Goal: Information Seeking & Learning: Learn about a topic

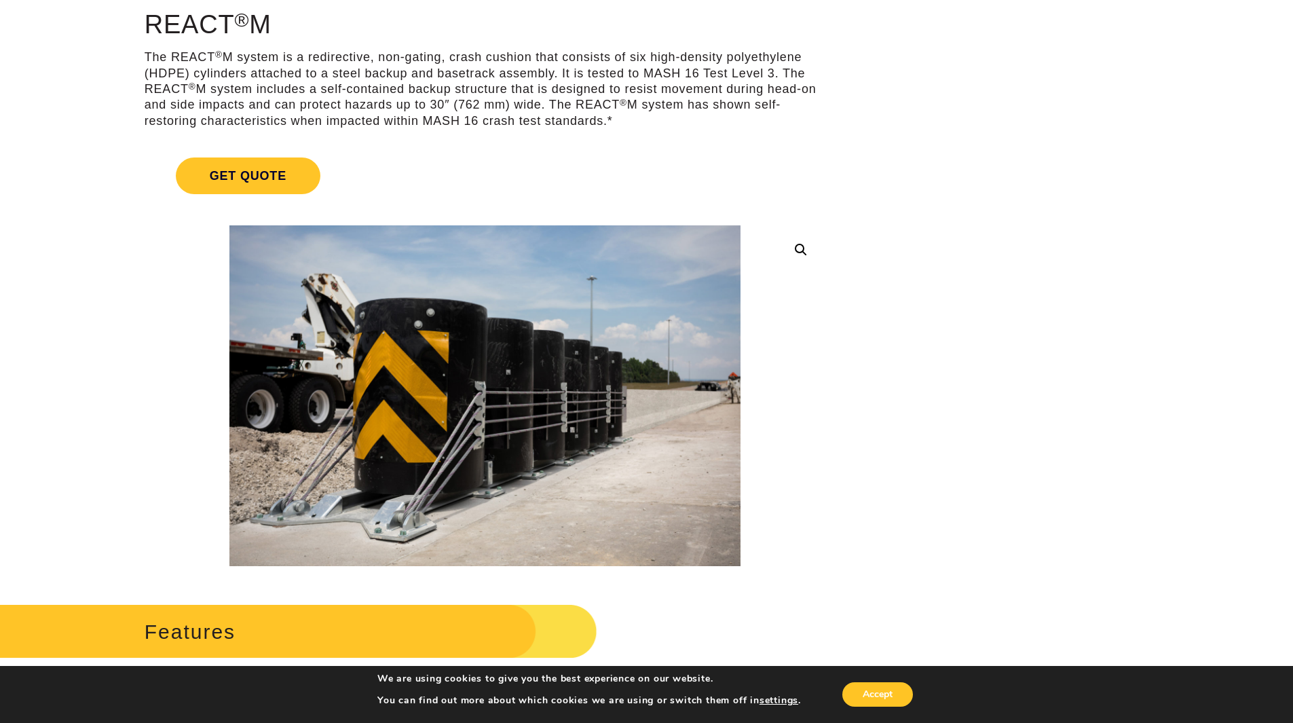
scroll to position [136, 0]
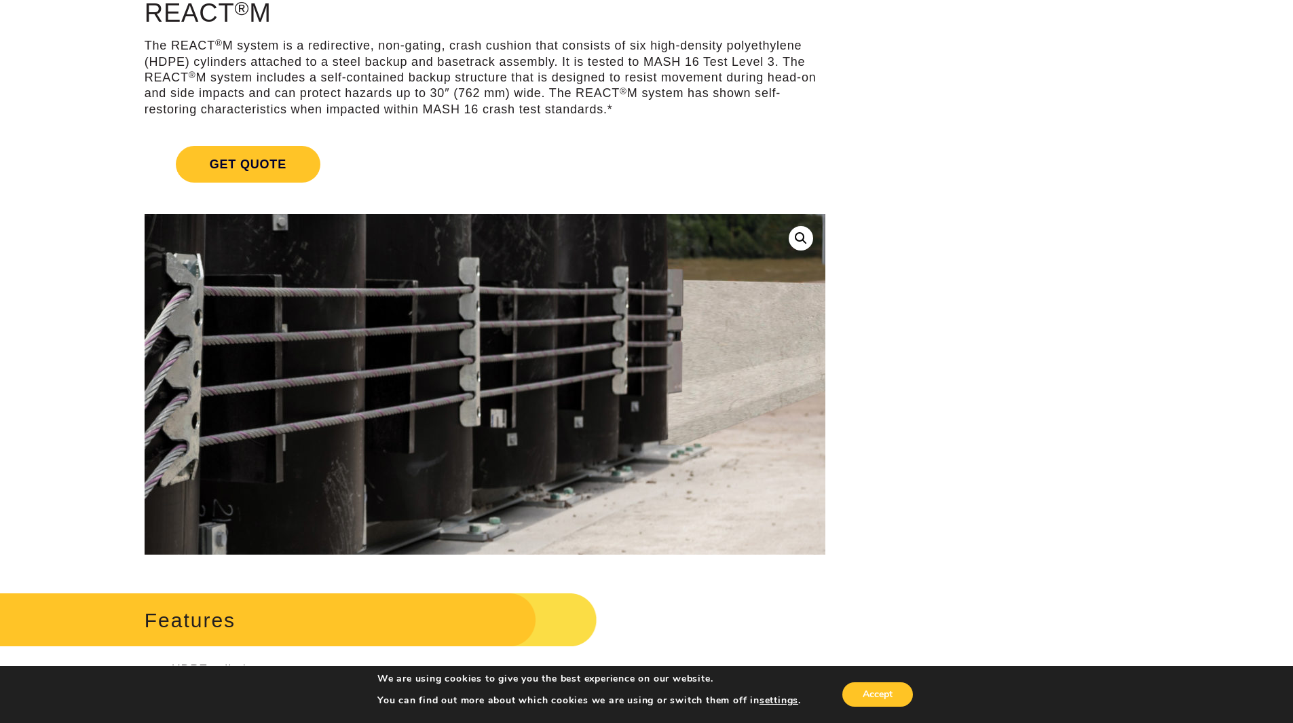
click at [668, 418] on img at bounding box center [201, 302] width 1738 height 1159
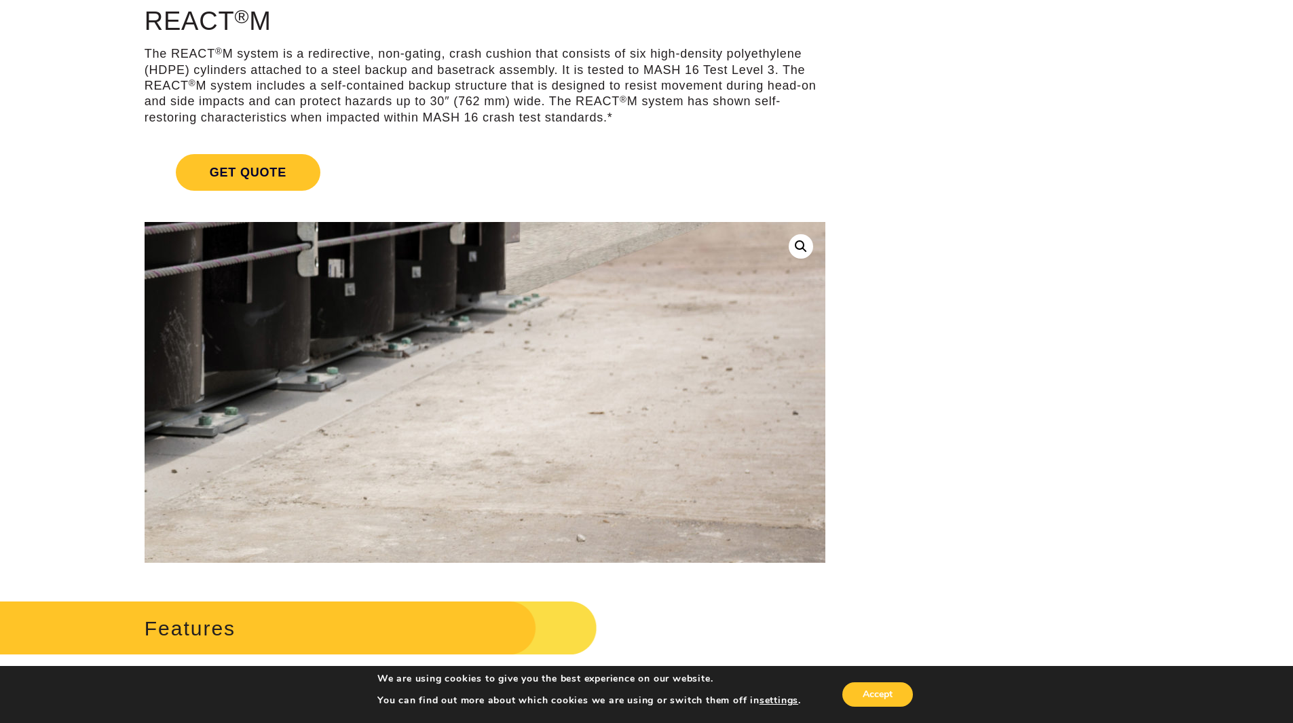
scroll to position [68, 0]
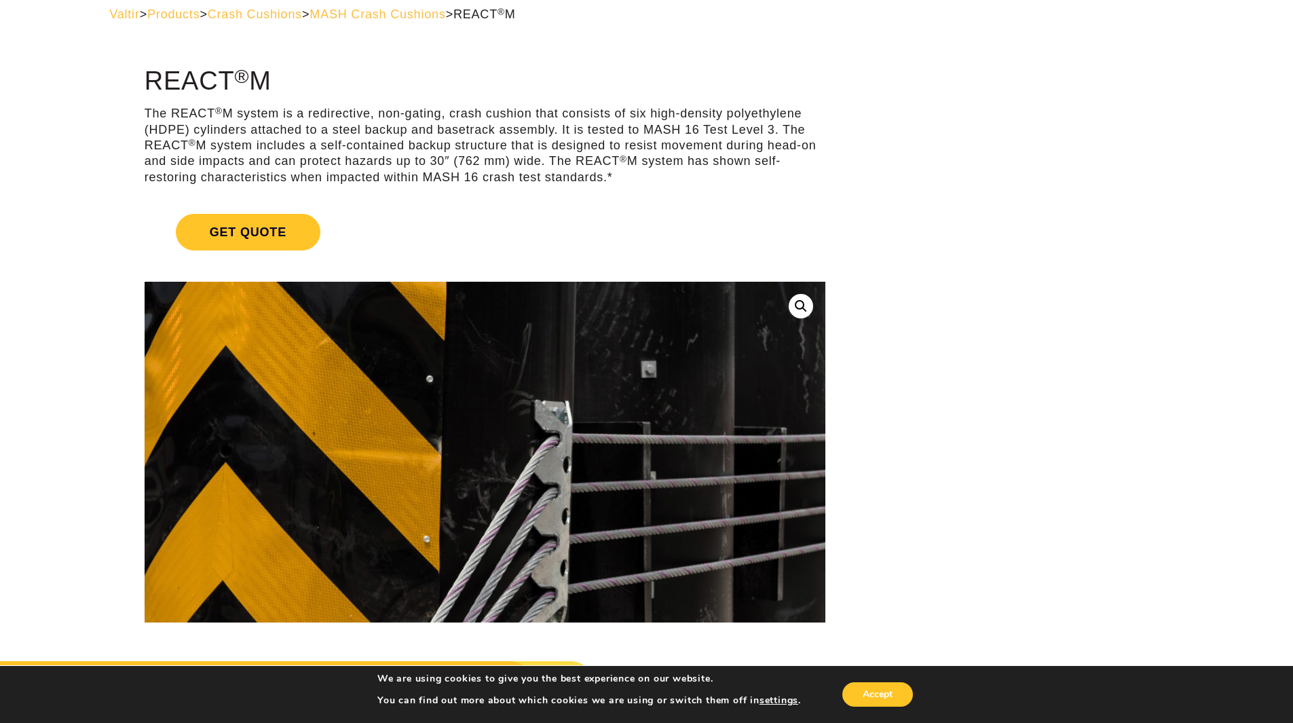
click at [432, 453] on img at bounding box center [570, 449] width 1738 height 1159
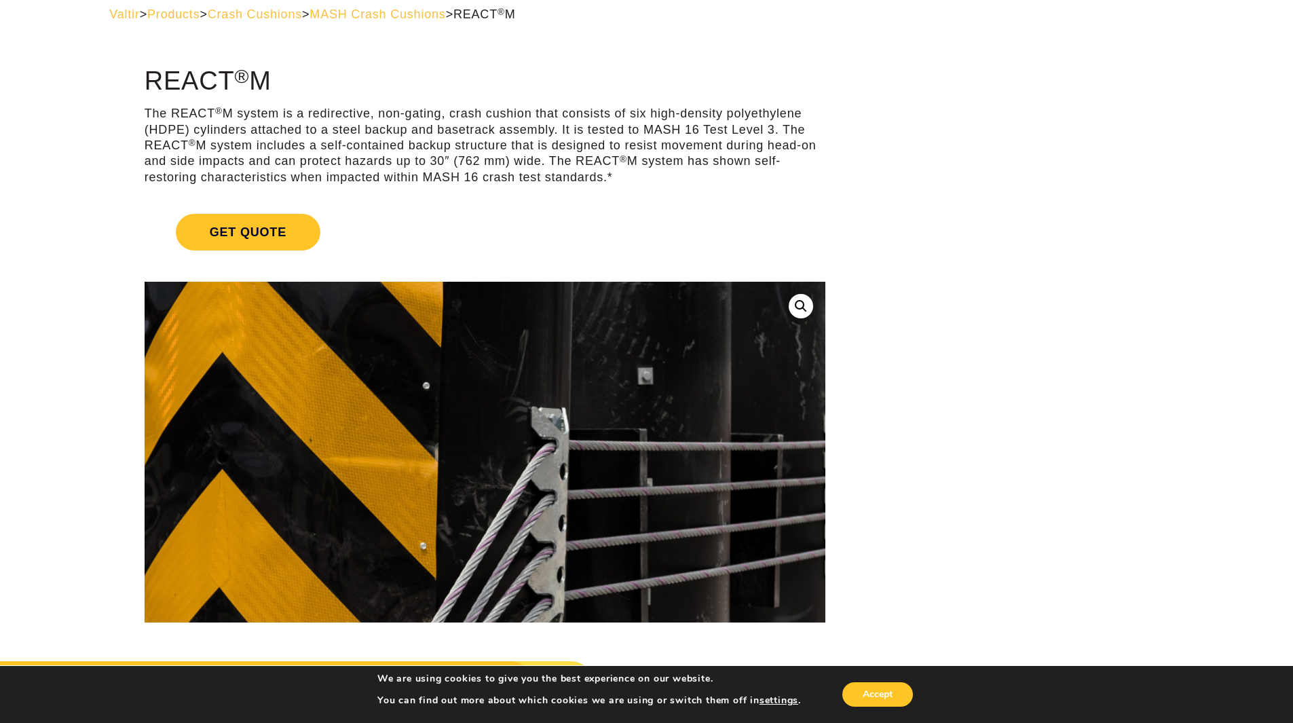
click at [432, 450] on img at bounding box center [566, 456] width 1738 height 1159
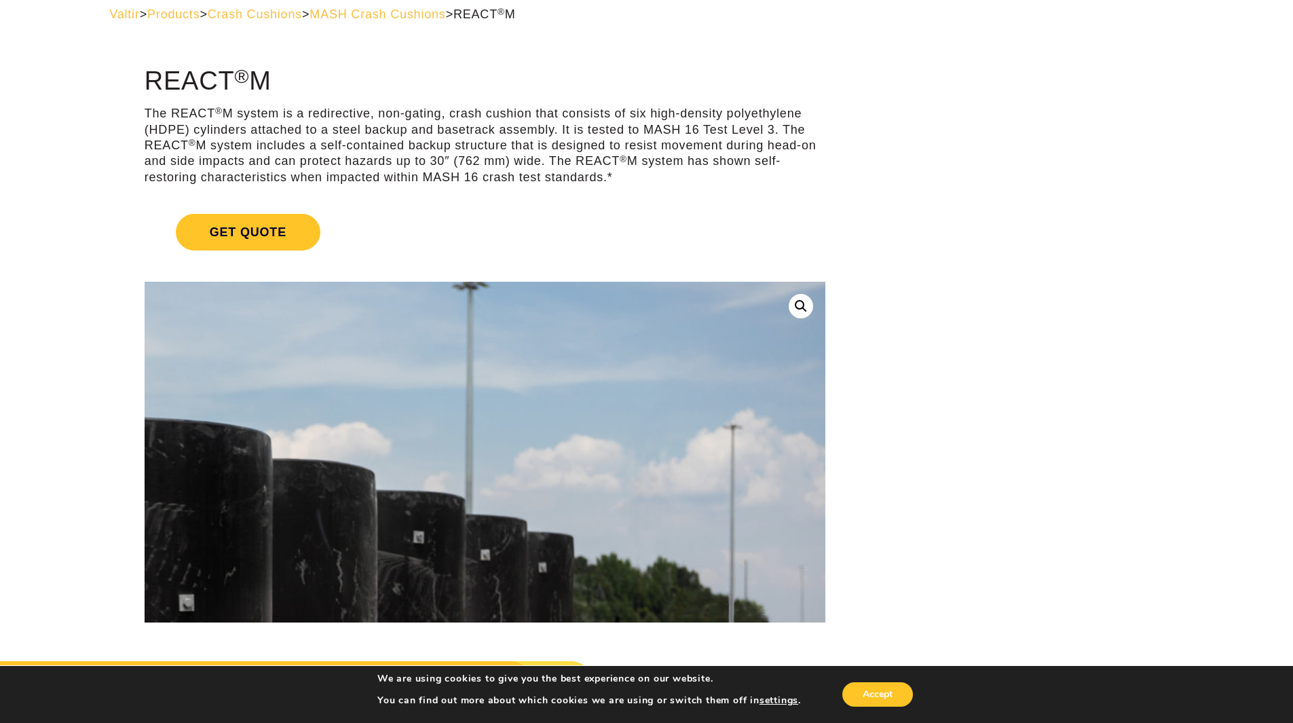
click at [729, 356] on img at bounding box center [107, 683] width 1738 height 1159
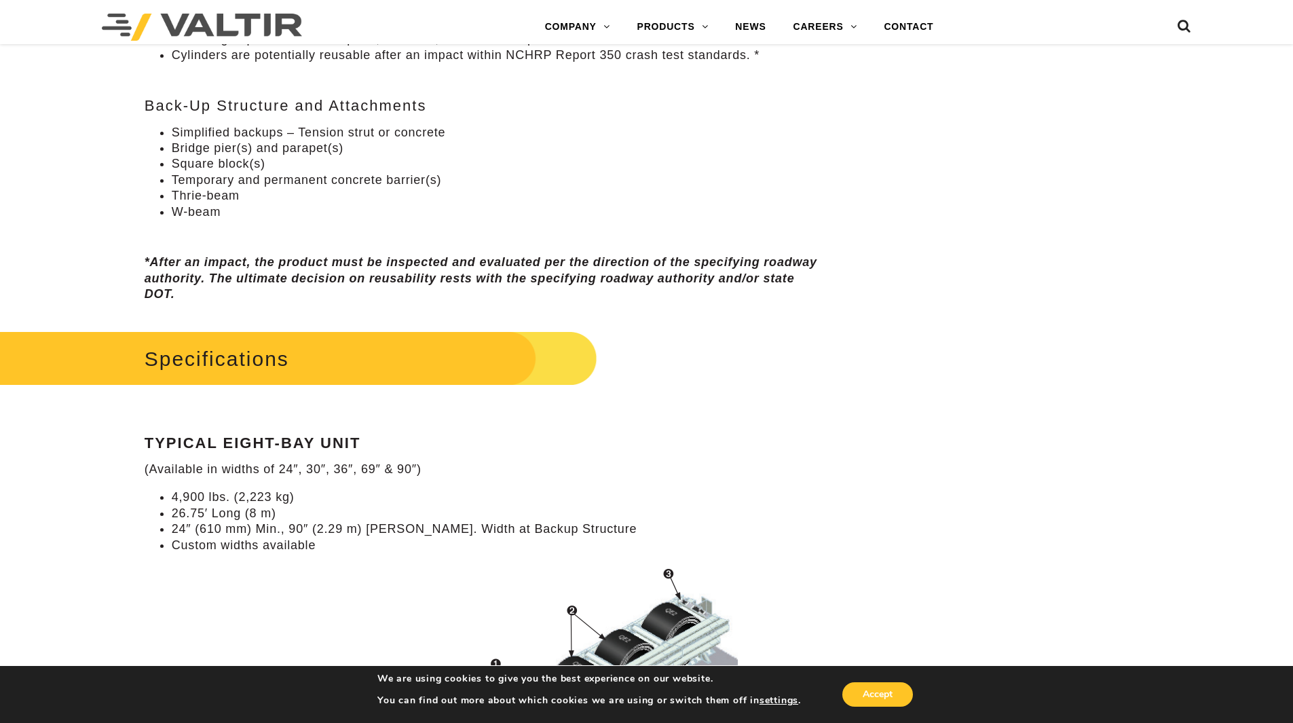
scroll to position [1027, 0]
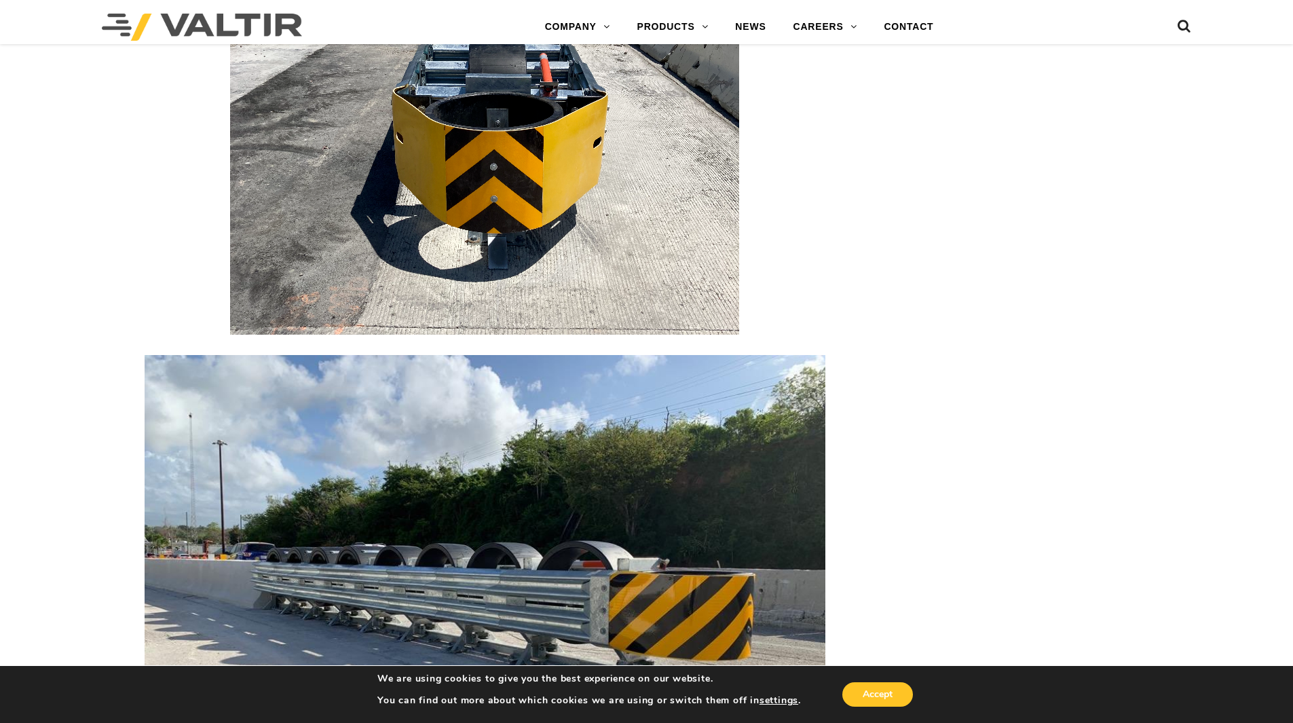
scroll to position [2852, 0]
